Goal: Navigation & Orientation: Find specific page/section

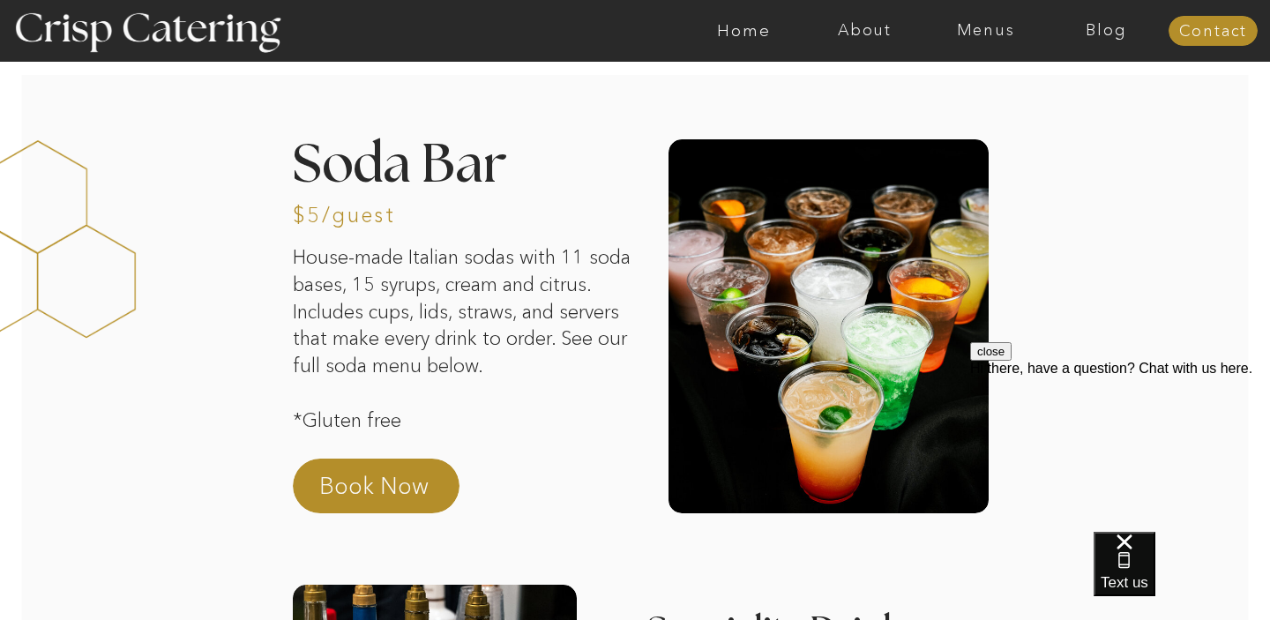
click at [851, 44] on div at bounding box center [704, 31] width 2797 height 62
click at [854, 37] on nav "About" at bounding box center [864, 31] width 121 height 18
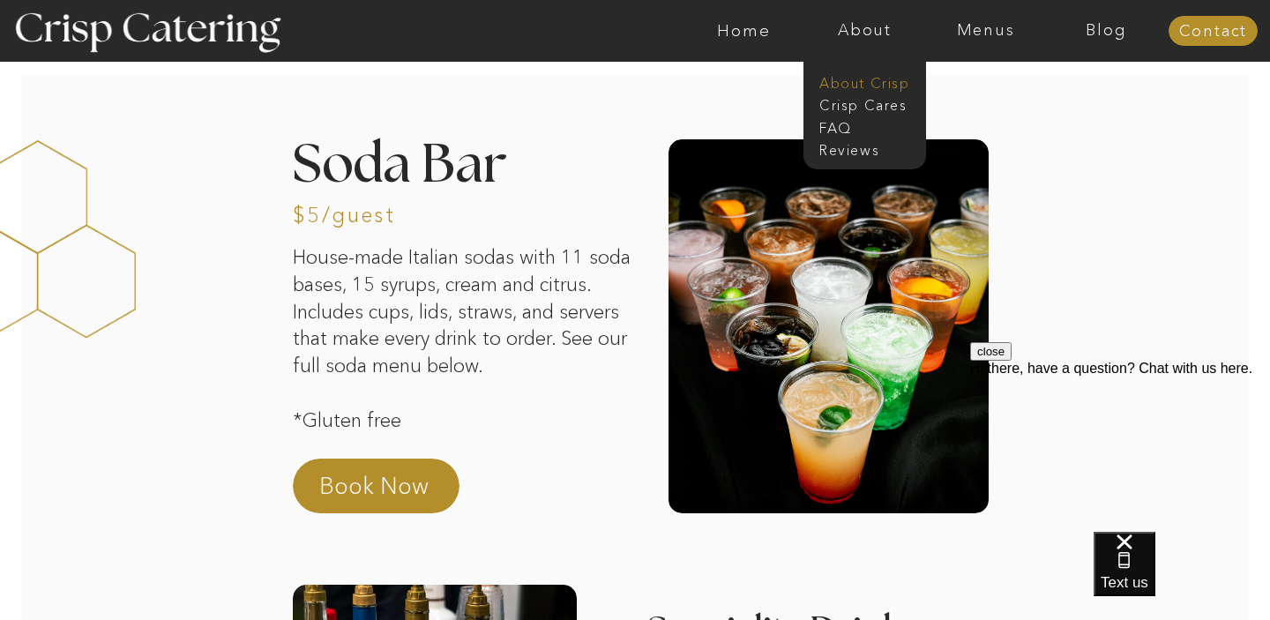
click at [871, 81] on nav "About Crisp" at bounding box center [869, 81] width 101 height 17
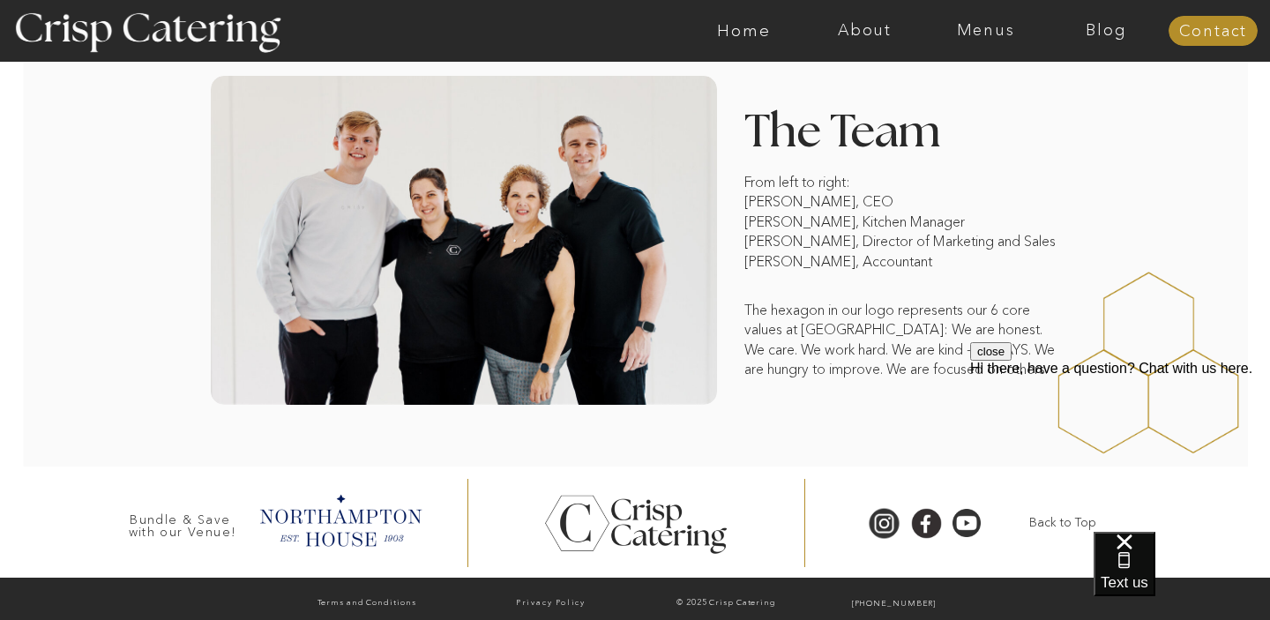
scroll to position [1414, 0]
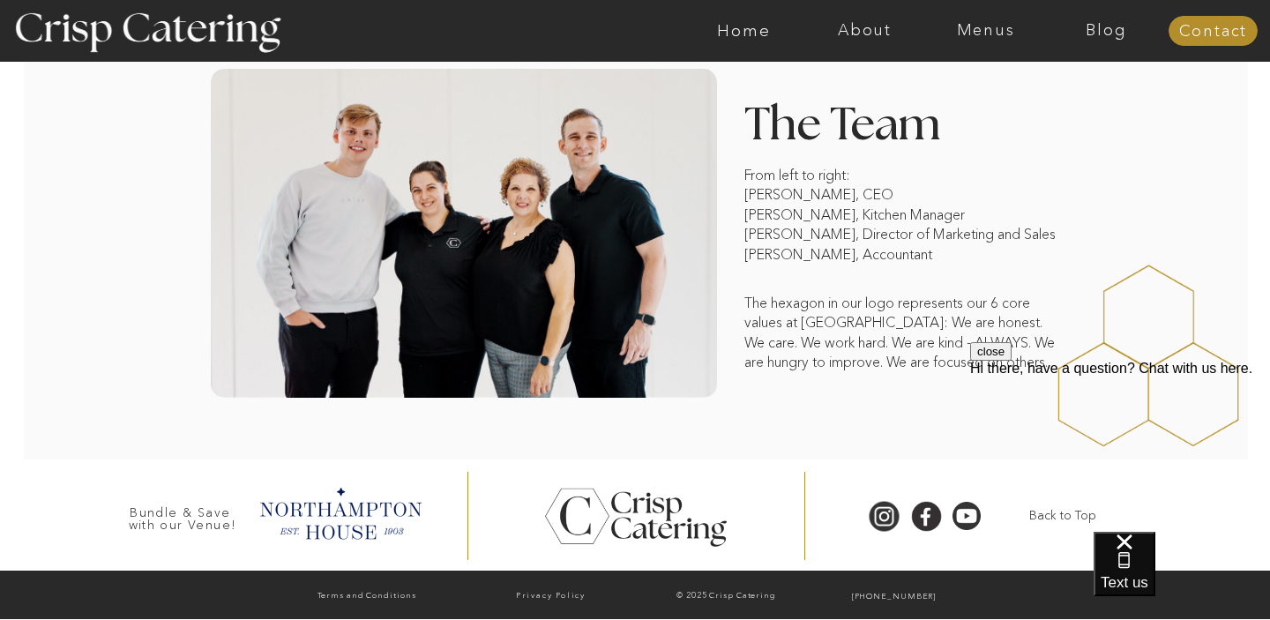
click at [1012, 361] on button "close" at bounding box center [990, 351] width 41 height 19
click at [318, 502] on div at bounding box center [340, 512] width 180 height 61
